Goal: Task Accomplishment & Management: Manage account settings

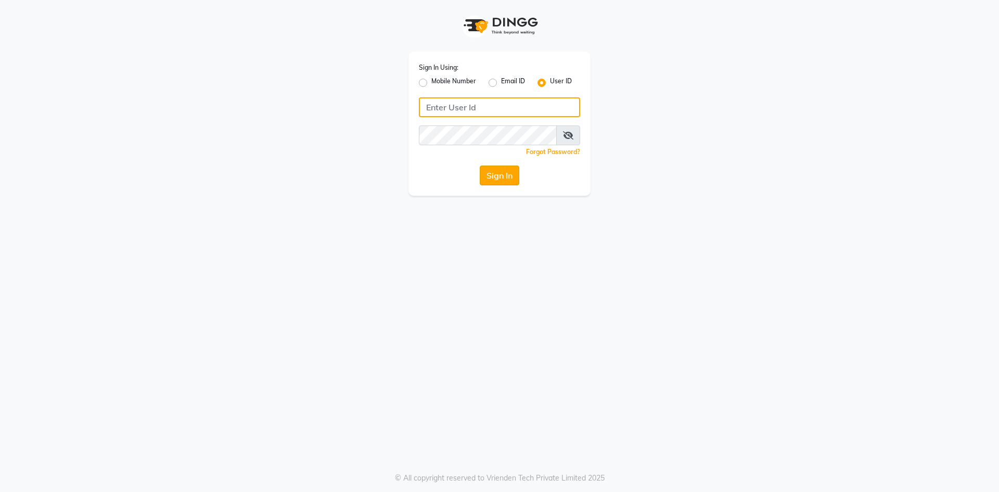
type input "Afeemspa&salon"
click at [502, 175] on button "Sign In" at bounding box center [500, 175] width 40 height 20
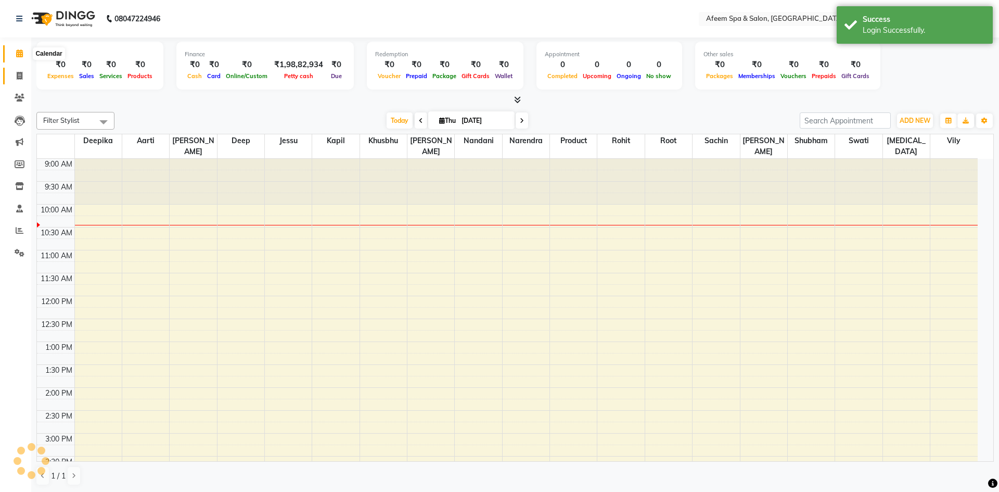
click at [18, 81] on span at bounding box center [19, 76] width 18 height 12
select select "service"
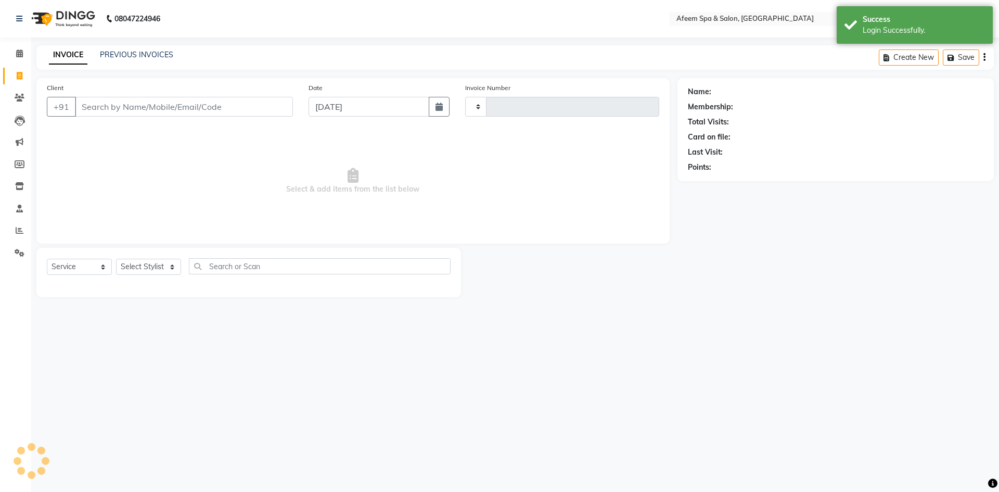
select select "en"
click at [124, 57] on link "PREVIOUS INVOICES" at bounding box center [136, 54] width 73 height 9
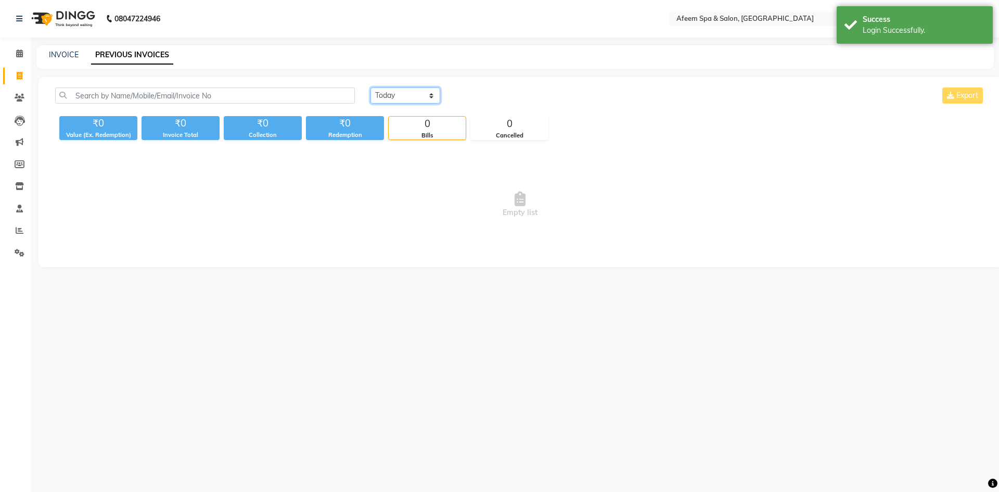
click at [402, 99] on select "[DATE] [DATE] Custom Range" at bounding box center [405, 95] width 70 height 16
select select "[DATE]"
click at [370, 87] on select "[DATE] [DATE] Custom Range" at bounding box center [405, 95] width 70 height 16
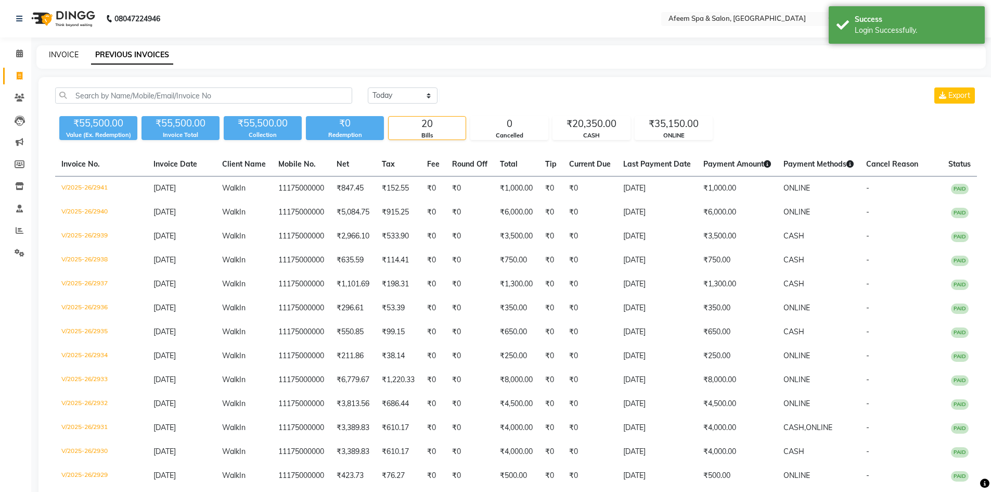
click at [66, 54] on link "INVOICE" at bounding box center [64, 54] width 30 height 9
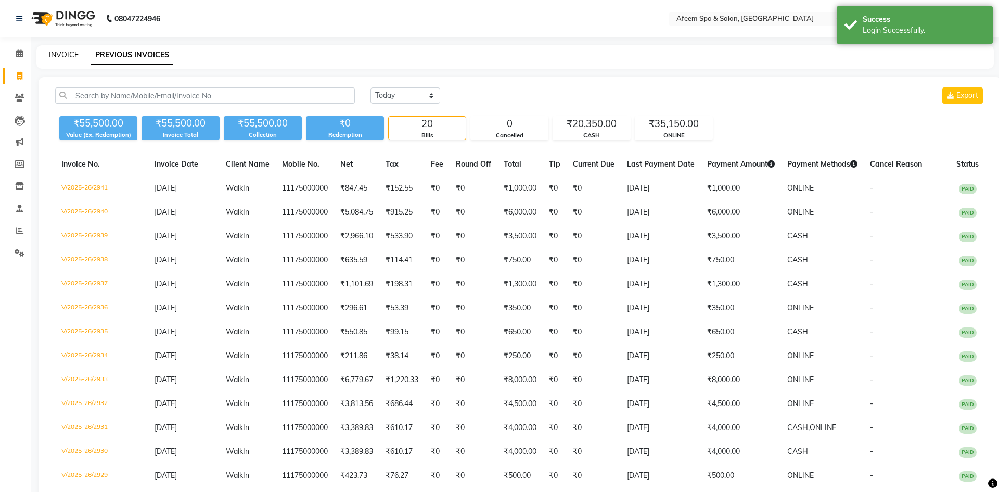
select select "service"
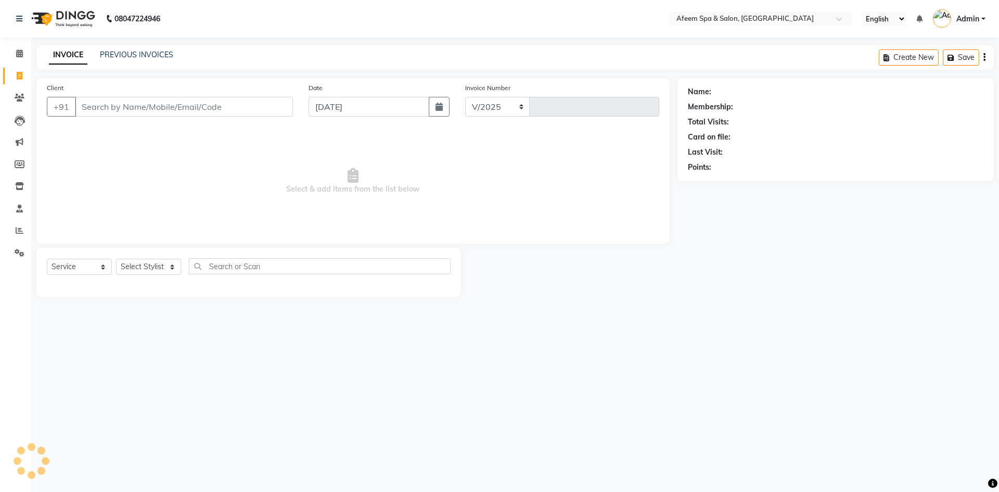
select select "750"
type input "2942"
click at [149, 52] on link "PREVIOUS INVOICES" at bounding box center [136, 54] width 73 height 9
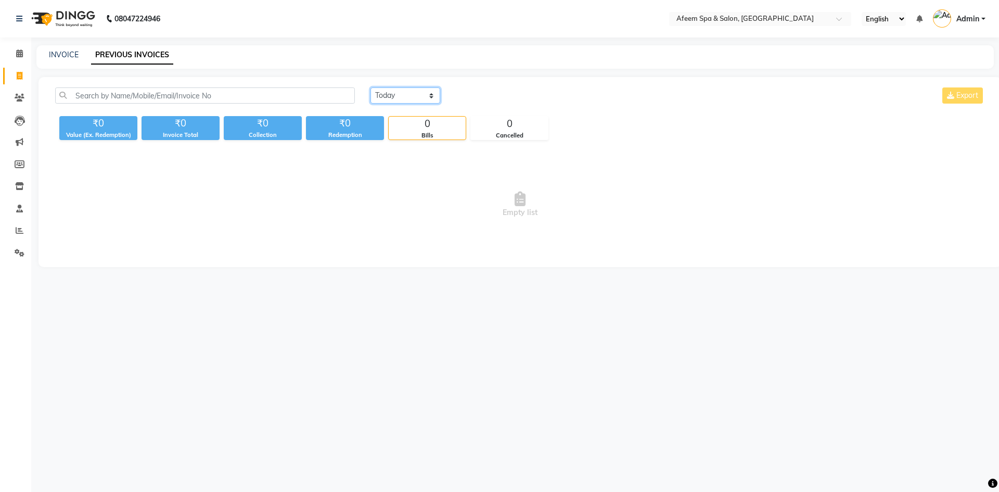
click at [400, 97] on select "[DATE] [DATE] Custom Range" at bounding box center [405, 95] width 70 height 16
click at [370, 87] on select "[DATE] [DATE] Custom Range" at bounding box center [405, 95] width 70 height 16
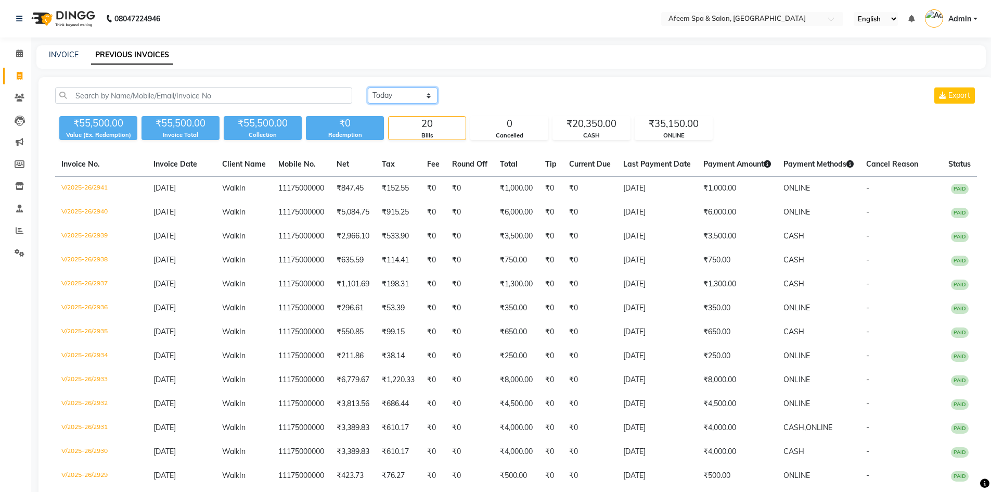
click at [400, 96] on select "[DATE] [DATE] Custom Range" at bounding box center [403, 95] width 70 height 16
click at [403, 146] on div "[DATE] [DATE] Custom Range Export ₹55,500.00 Value (Ex. Redemption) ₹55,500.00 …" at bounding box center [516, 386] width 955 height 619
click at [583, 134] on div "CASH" at bounding box center [591, 135] width 77 height 9
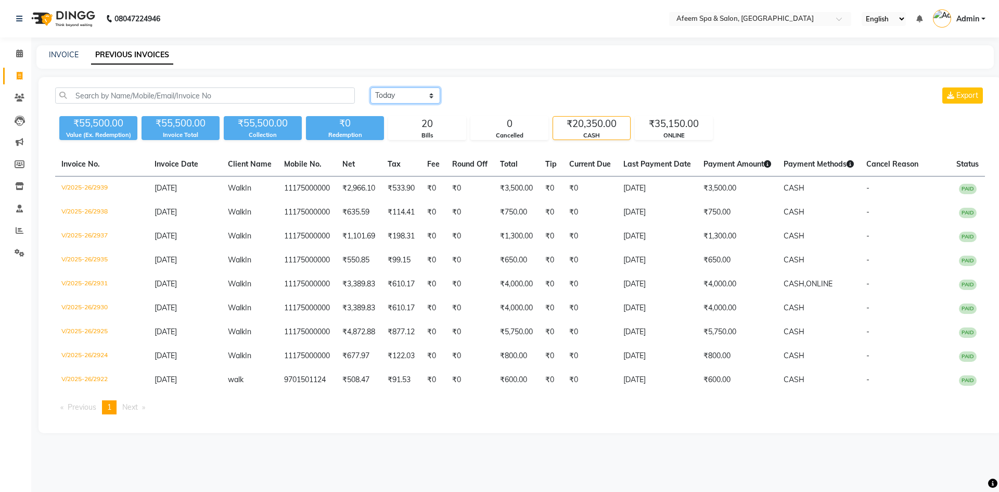
click at [417, 94] on select "[DATE] [DATE] Custom Range" at bounding box center [405, 95] width 70 height 16
select select "range"
click at [370, 87] on select "[DATE] [DATE] Custom Range" at bounding box center [405, 95] width 70 height 16
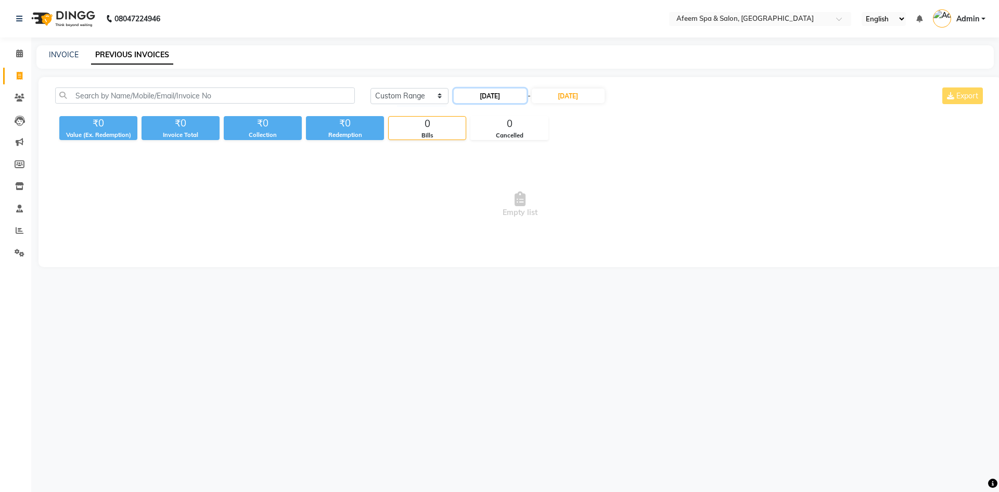
click at [509, 94] on input "[DATE]" at bounding box center [490, 95] width 73 height 15
select select "9"
select select "2025"
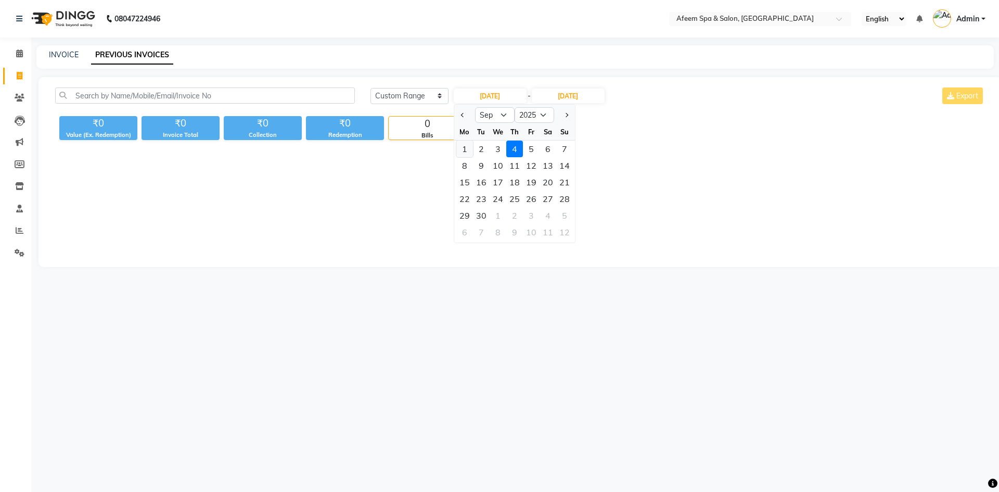
click at [465, 147] on div "1" at bounding box center [464, 148] width 17 height 17
type input "[DATE]"
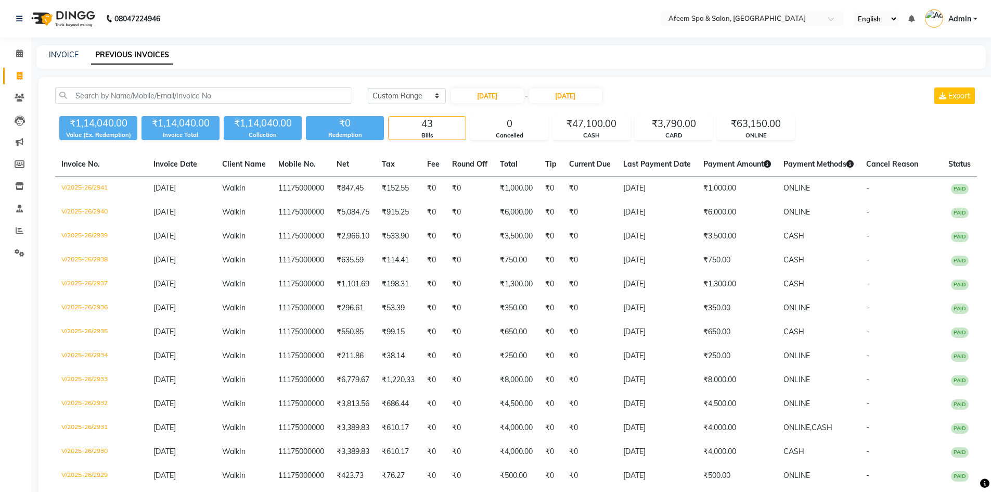
click at [674, 99] on div "[DATE] [DATE] Custom Range [DATE] - [DATE] Export" at bounding box center [672, 95] width 609 height 17
click at [484, 101] on input "[DATE]" at bounding box center [487, 95] width 73 height 15
select select "9"
select select "2025"
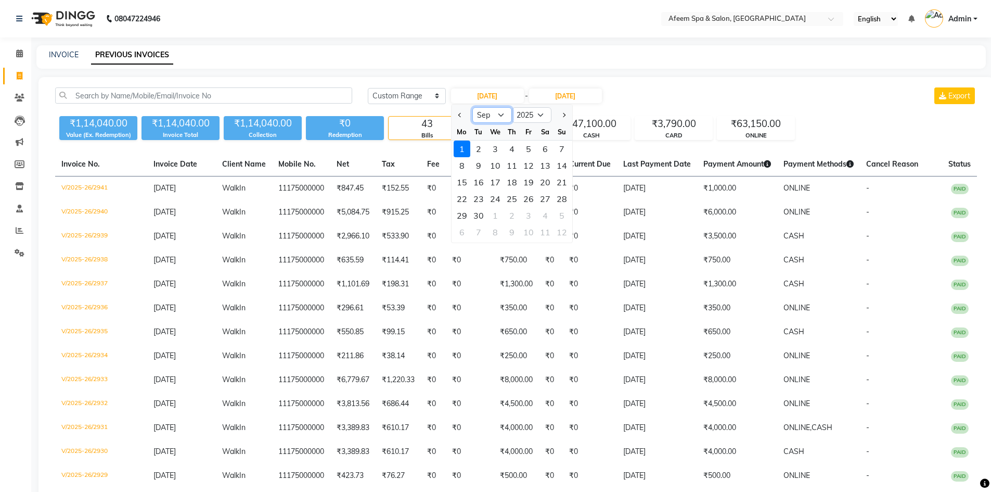
click at [499, 113] on select "Jan Feb Mar Apr May Jun [DATE] Aug Sep Oct Nov Dec" at bounding box center [492, 115] width 40 height 16
select select "8"
click at [472, 107] on select "Jan Feb Mar Apr May Jun [DATE] Aug Sep Oct Nov Dec" at bounding box center [492, 115] width 40 height 16
click at [558, 219] on div "31" at bounding box center [562, 215] width 17 height 17
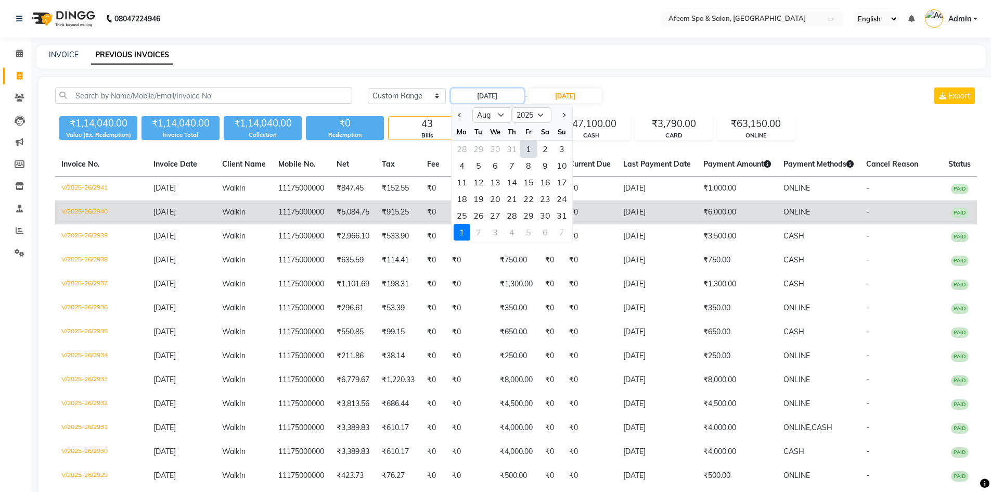
type input "[DATE]"
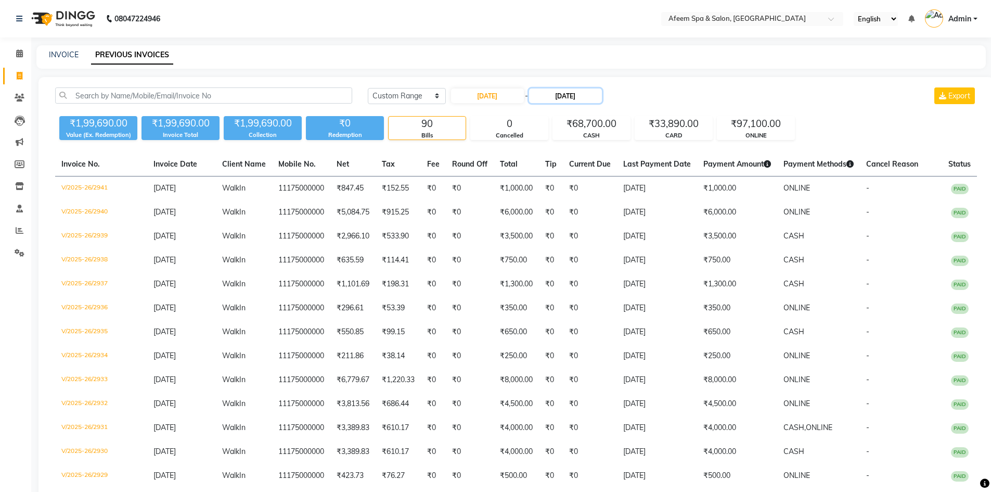
click at [567, 92] on input "[DATE]" at bounding box center [565, 95] width 73 height 15
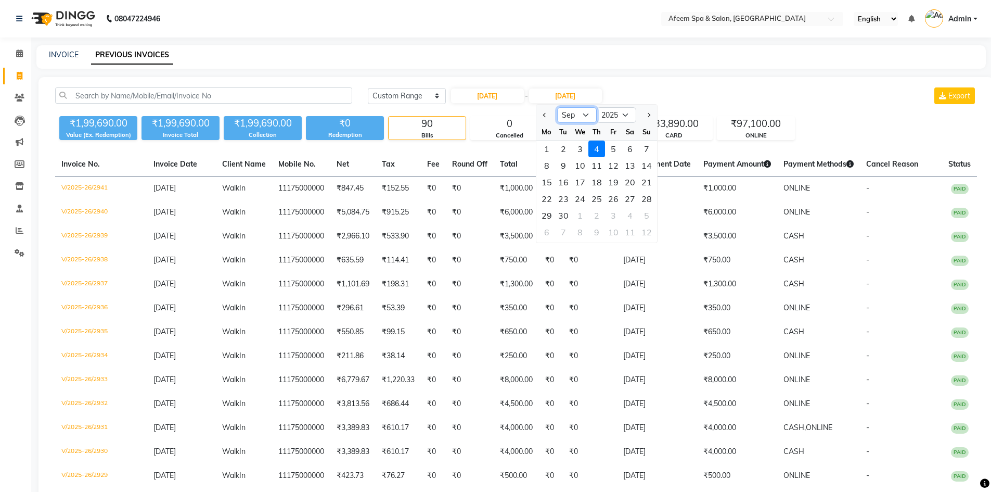
click at [571, 114] on select "Aug Sep Oct Nov Dec" at bounding box center [577, 115] width 40 height 16
select select "8"
click at [557, 107] on select "Aug Sep Oct Nov Dec" at bounding box center [577, 115] width 40 height 16
click at [643, 215] on div "31" at bounding box center [646, 215] width 17 height 17
type input "[DATE]"
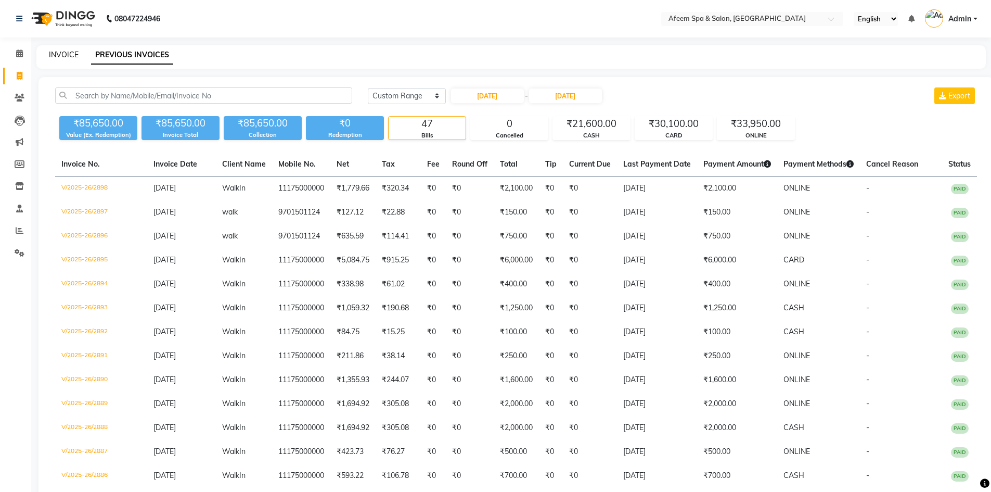
click at [53, 52] on link "INVOICE" at bounding box center [64, 54] width 30 height 9
select select "service"
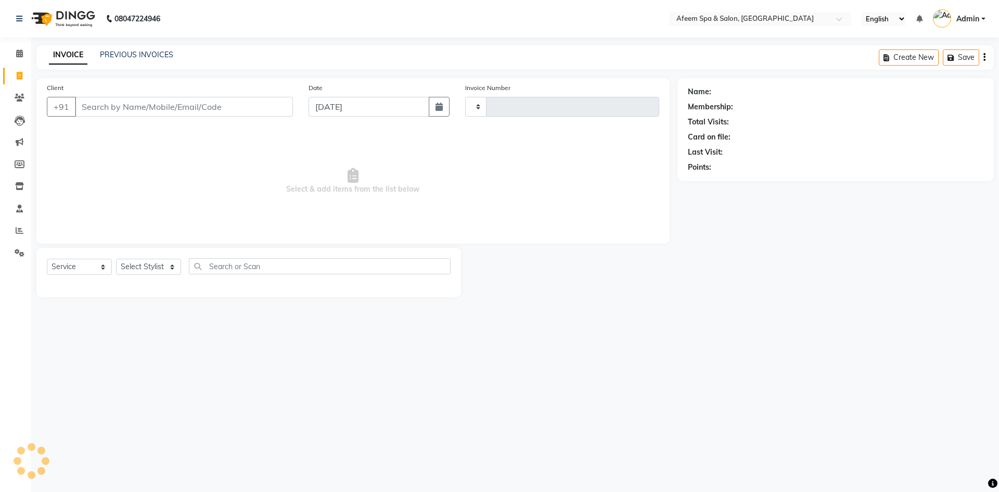
type input "2942"
select select "750"
click at [141, 56] on link "PREVIOUS INVOICES" at bounding box center [136, 54] width 73 height 9
